Goal: Check status: Check status

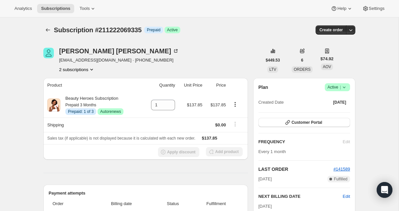
click at [71, 68] on button "2 subscriptions" at bounding box center [77, 69] width 36 height 7
click at [72, 67] on button "2 subscriptions" at bounding box center [77, 69] width 36 height 7
click at [70, 93] on span "213258371159" at bounding box center [64, 92] width 29 height 5
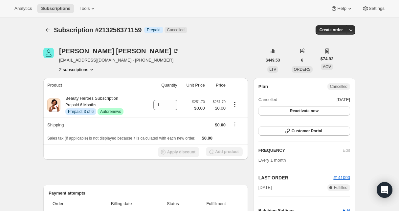
scroll to position [3, 0]
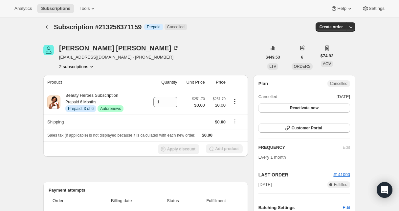
click at [66, 66] on button "2 subscriptions" at bounding box center [77, 66] width 36 height 7
click at [62, 66] on button "2 subscriptions" at bounding box center [77, 66] width 36 height 7
click at [72, 77] on span "211222069335" at bounding box center [65, 78] width 29 height 5
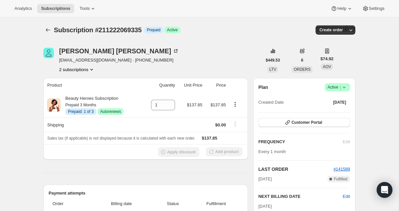
click at [77, 70] on button "2 subscriptions" at bounding box center [77, 69] width 36 height 7
click at [74, 90] on span "213258371159" at bounding box center [64, 92] width 29 height 5
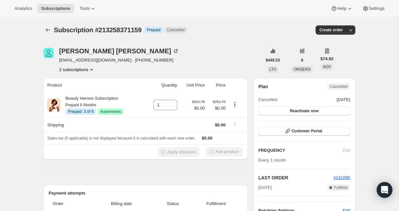
click at [77, 70] on button "2 subscriptions" at bounding box center [77, 69] width 36 height 7
click at [77, 84] on span "211222069335" at bounding box center [65, 81] width 29 height 5
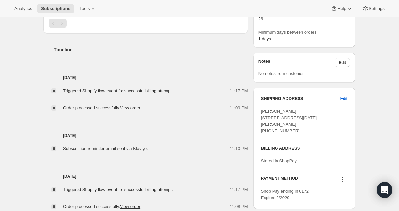
scroll to position [234, 0]
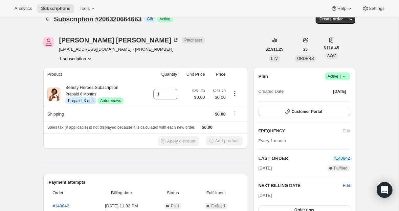
scroll to position [12, 0]
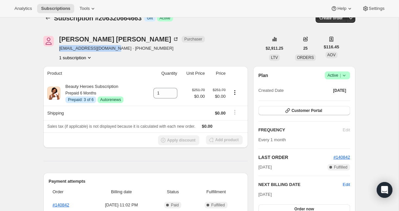
drag, startPoint x: 57, startPoint y: 47, endPoint x: 116, endPoint y: 49, distance: 58.9
click at [116, 49] on div "Edward Jacobson Purchaser pianemonica757@gmail.com · +17076951526 1 subscription" at bounding box center [152, 48] width 219 height 25
copy span "pianemonica757@gmail.com"
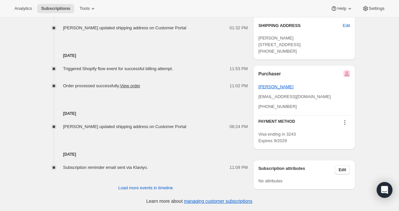
scroll to position [365, 0]
